Goal: Information Seeking & Learning: Learn about a topic

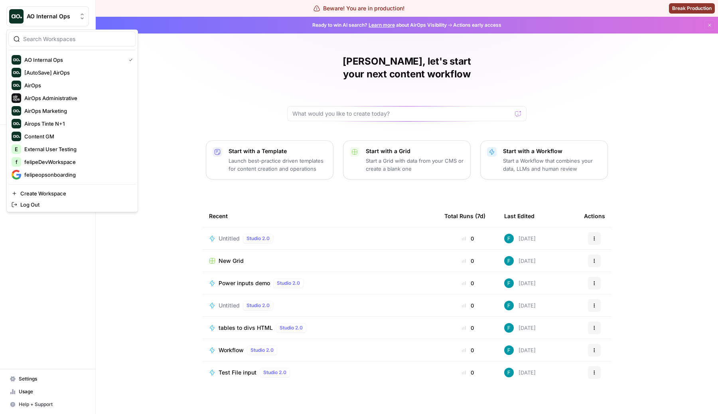
click at [80, 15] on icon "Workspace: AO Internal Ops" at bounding box center [82, 16] width 8 height 8
click at [72, 101] on span "AirOps Administrative" at bounding box center [76, 98] width 105 height 8
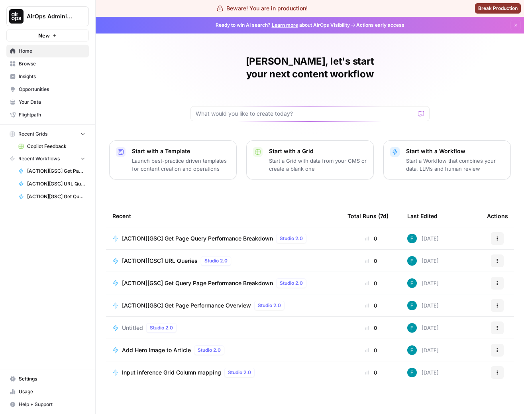
click at [49, 65] on span "Browse" at bounding box center [52, 63] width 67 height 7
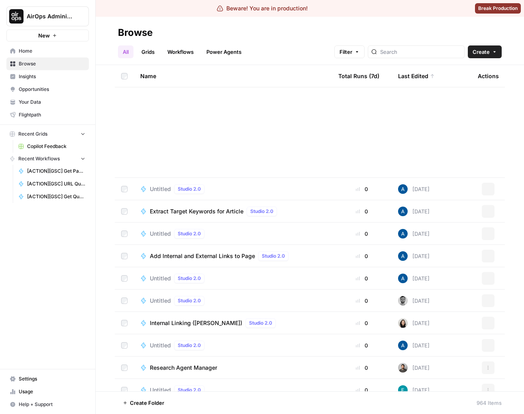
scroll to position [21227, 0]
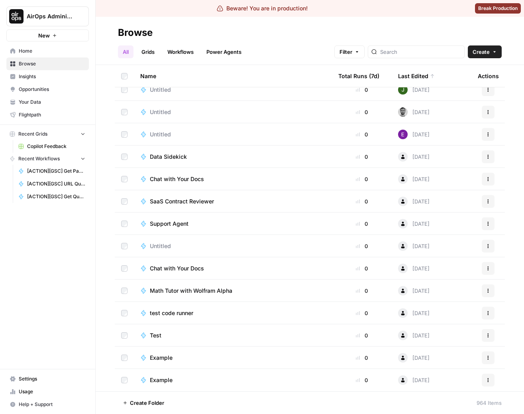
click at [147, 47] on link "Grids" at bounding box center [148, 51] width 23 height 13
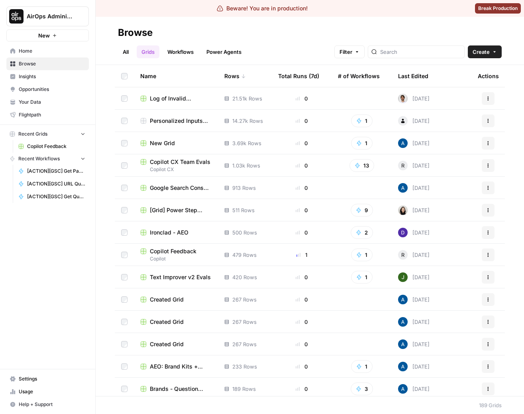
click at [355, 75] on div "# of Workflows" at bounding box center [359, 76] width 42 height 22
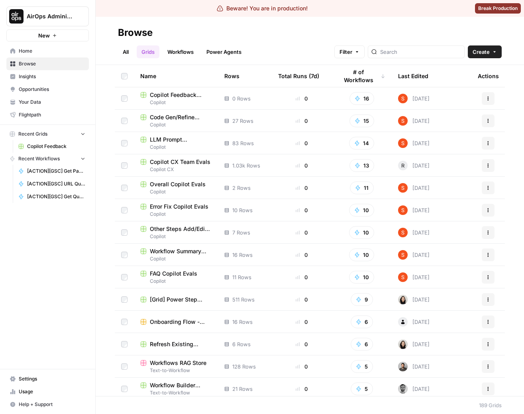
click at [314, 77] on div "Total Runs (7d)" at bounding box center [298, 76] width 41 height 22
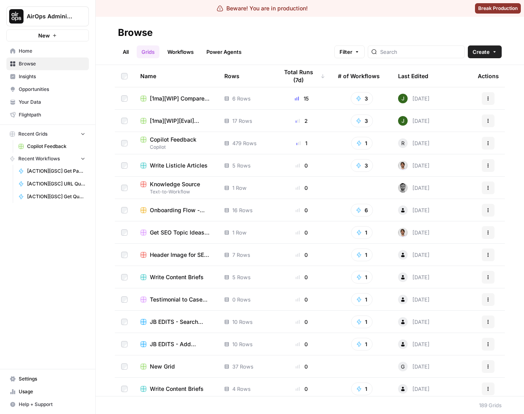
click at [183, 53] on link "Workflows" at bounding box center [181, 51] width 36 height 13
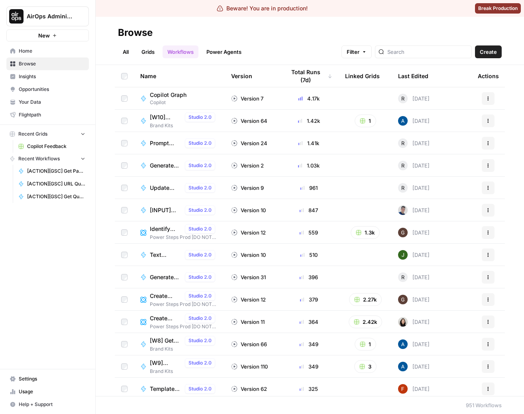
click at [328, 75] on icon at bounding box center [330, 76] width 5 height 5
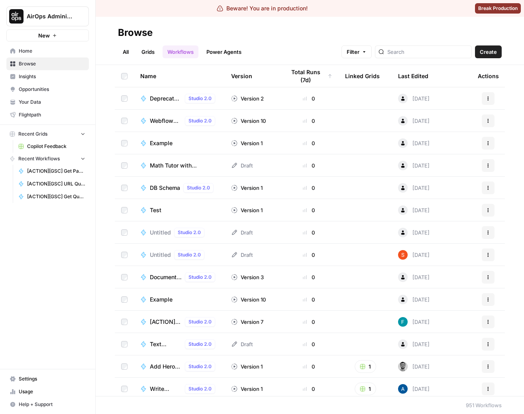
click at [328, 75] on icon at bounding box center [330, 76] width 5 height 5
click at [311, 68] on div "Total Runs (7d)" at bounding box center [306, 76] width 41 height 22
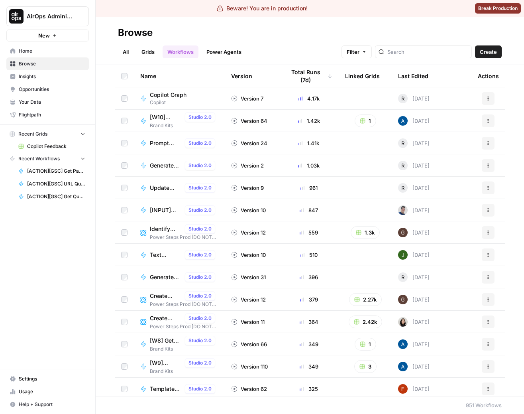
click at [242, 50] on link "Power Agents" at bounding box center [224, 51] width 45 height 13
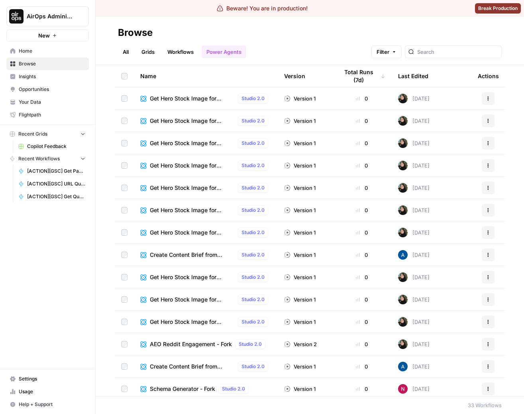
click at [363, 77] on div "Total Runs (7d)" at bounding box center [362, 76] width 47 height 22
click at [363, 77] on div "Total Runs (7d)" at bounding box center [359, 76] width 41 height 22
click at [181, 54] on link "Workflows" at bounding box center [181, 51] width 36 height 13
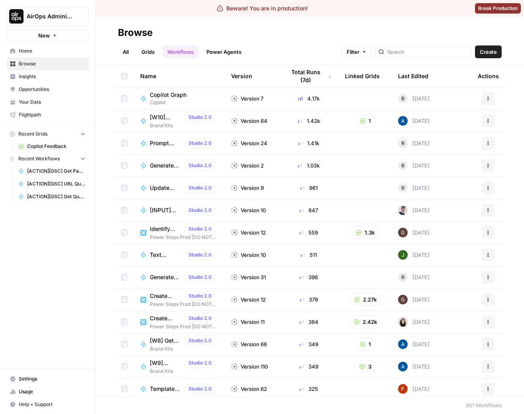
click at [311, 79] on div "Total Runs (7d)" at bounding box center [309, 76] width 47 height 22
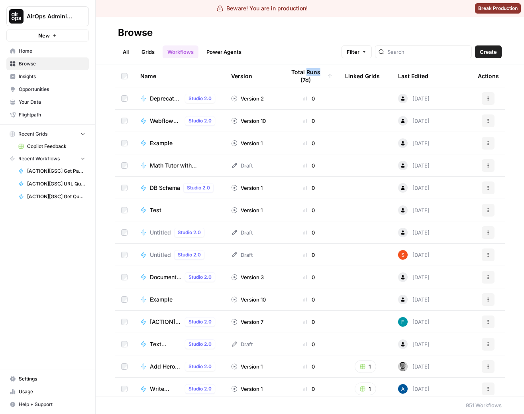
click at [311, 79] on div "Total Runs (7d)" at bounding box center [309, 76] width 47 height 22
click at [311, 79] on div "Total Runs (7d)" at bounding box center [306, 76] width 41 height 22
